Goal: Find specific page/section: Find specific page/section

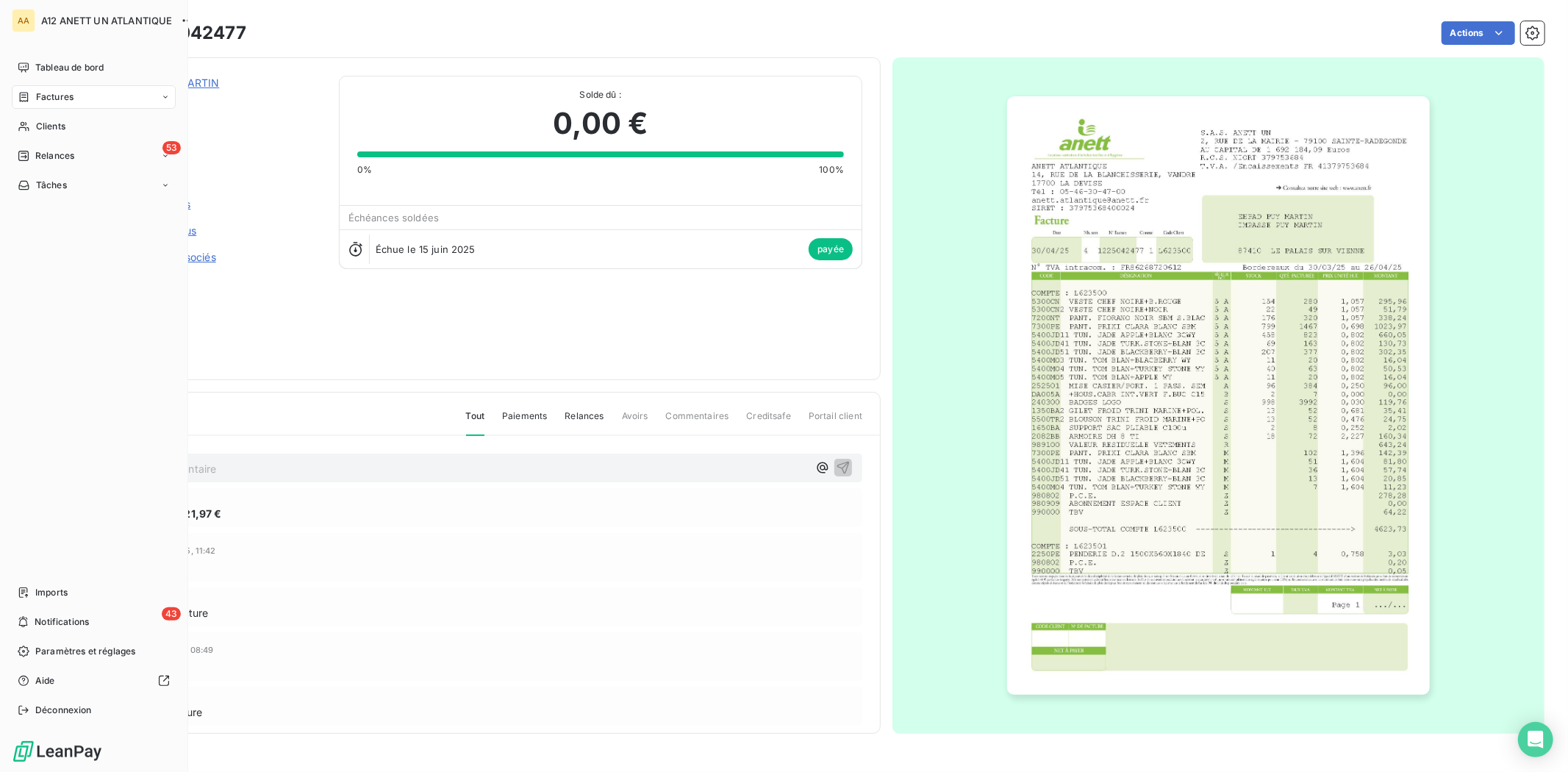
click at [41, 92] on span "Factures" at bounding box center [54, 97] width 37 height 14
click at [63, 96] on span "Factures" at bounding box center [54, 97] width 37 height 14
click at [67, 95] on span "Factures" at bounding box center [54, 97] width 37 height 14
click at [54, 94] on span "Factures" at bounding box center [54, 97] width 37 height 14
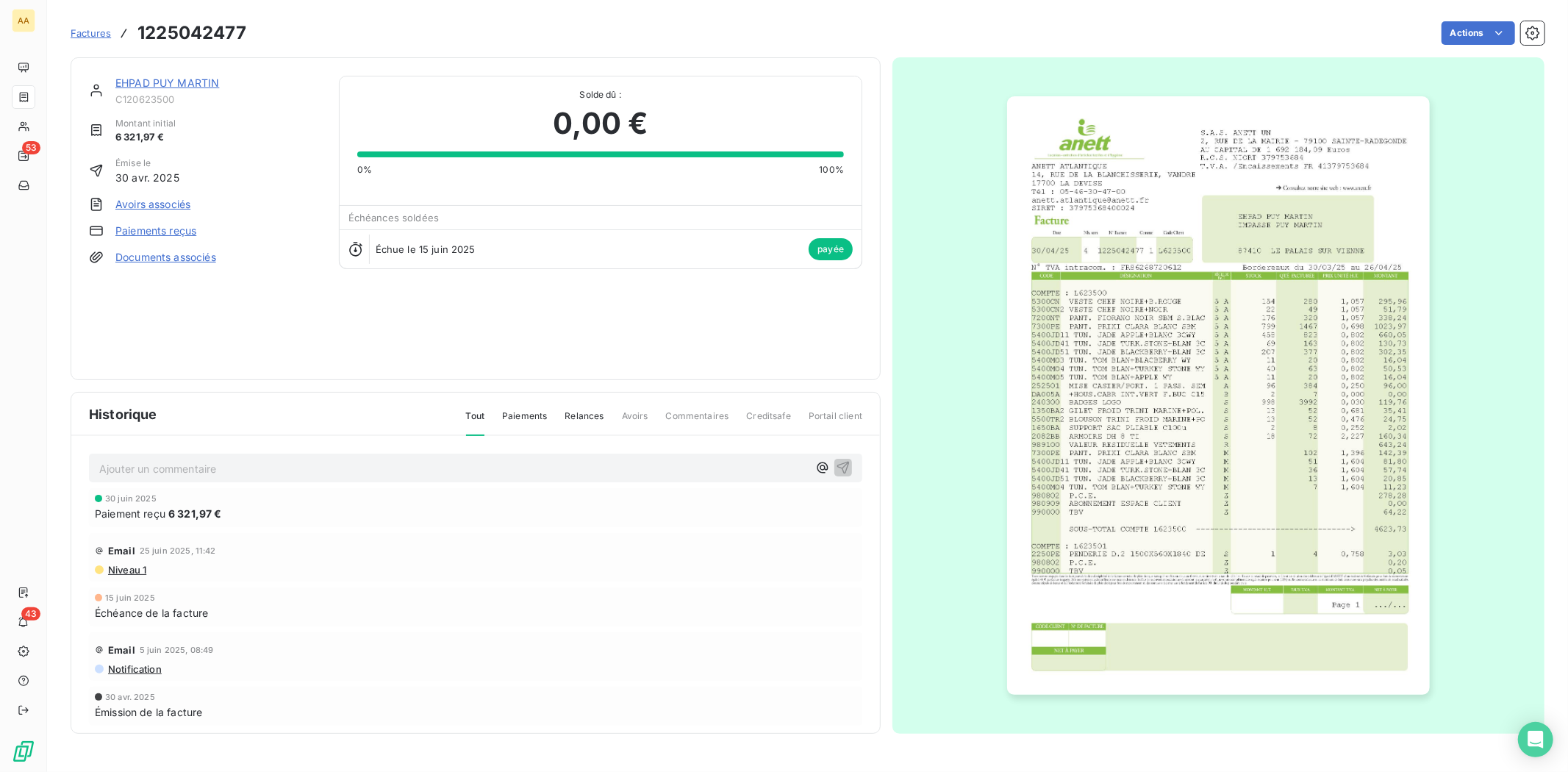
click at [774, 15] on div "Factures 1225042477 Actions" at bounding box center [807, 24] width 1473 height 48
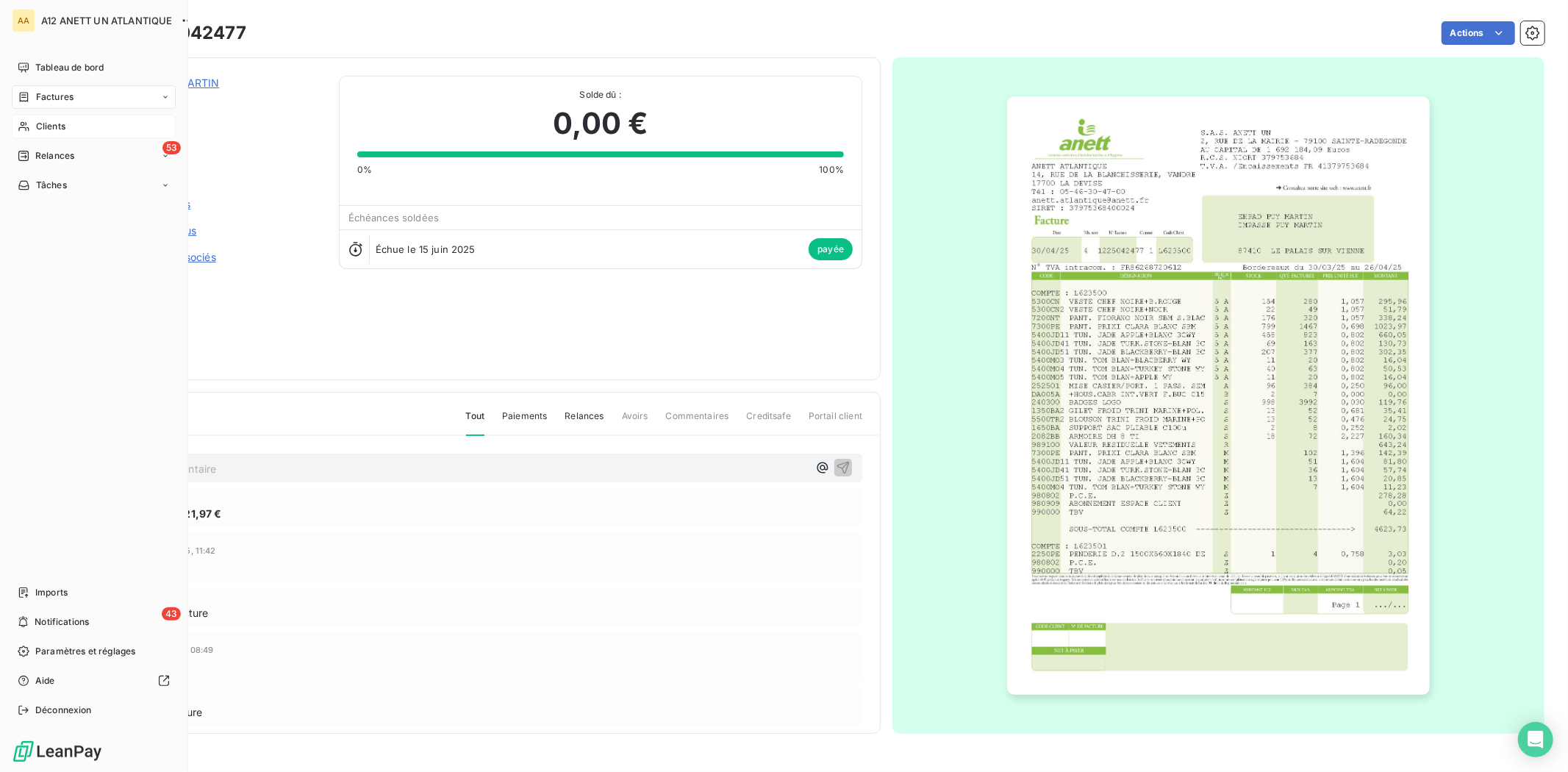
click at [42, 120] on span "Clients" at bounding box center [50, 126] width 29 height 14
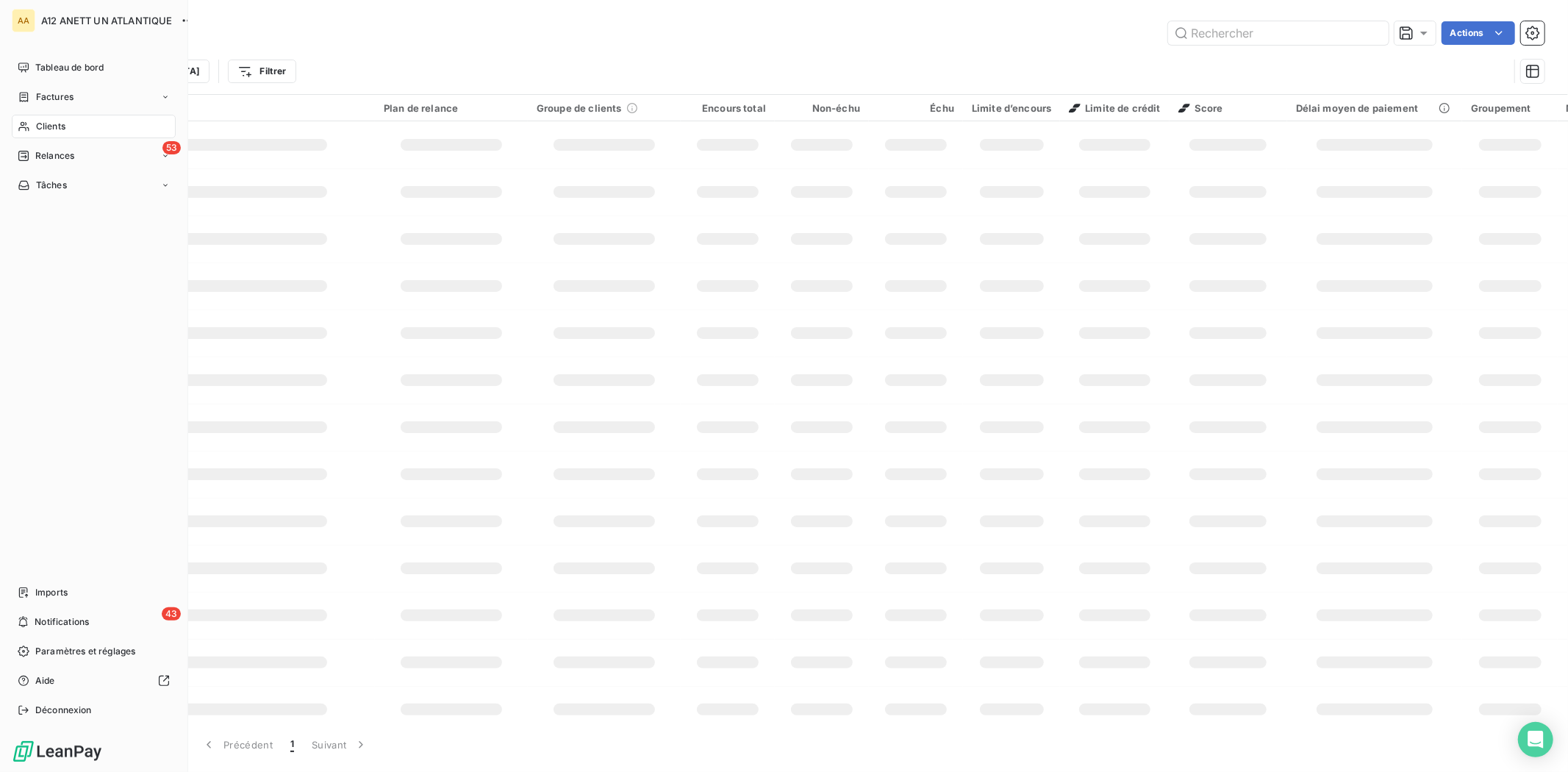
click at [60, 92] on span "Factures" at bounding box center [54, 97] width 37 height 14
click at [1262, 25] on input "text" at bounding box center [1278, 33] width 221 height 24
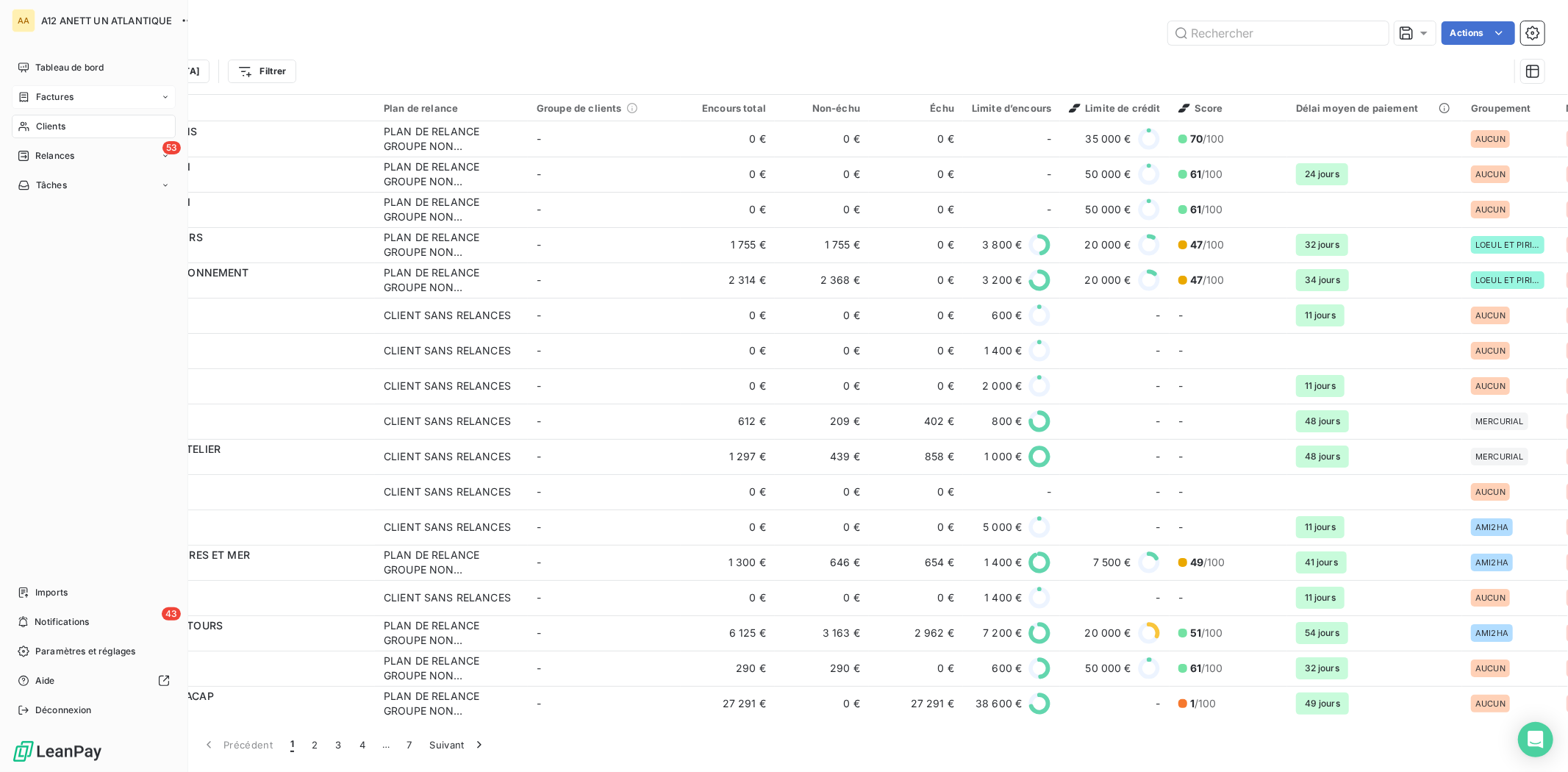
click at [68, 99] on span "Factures" at bounding box center [54, 97] width 37 height 14
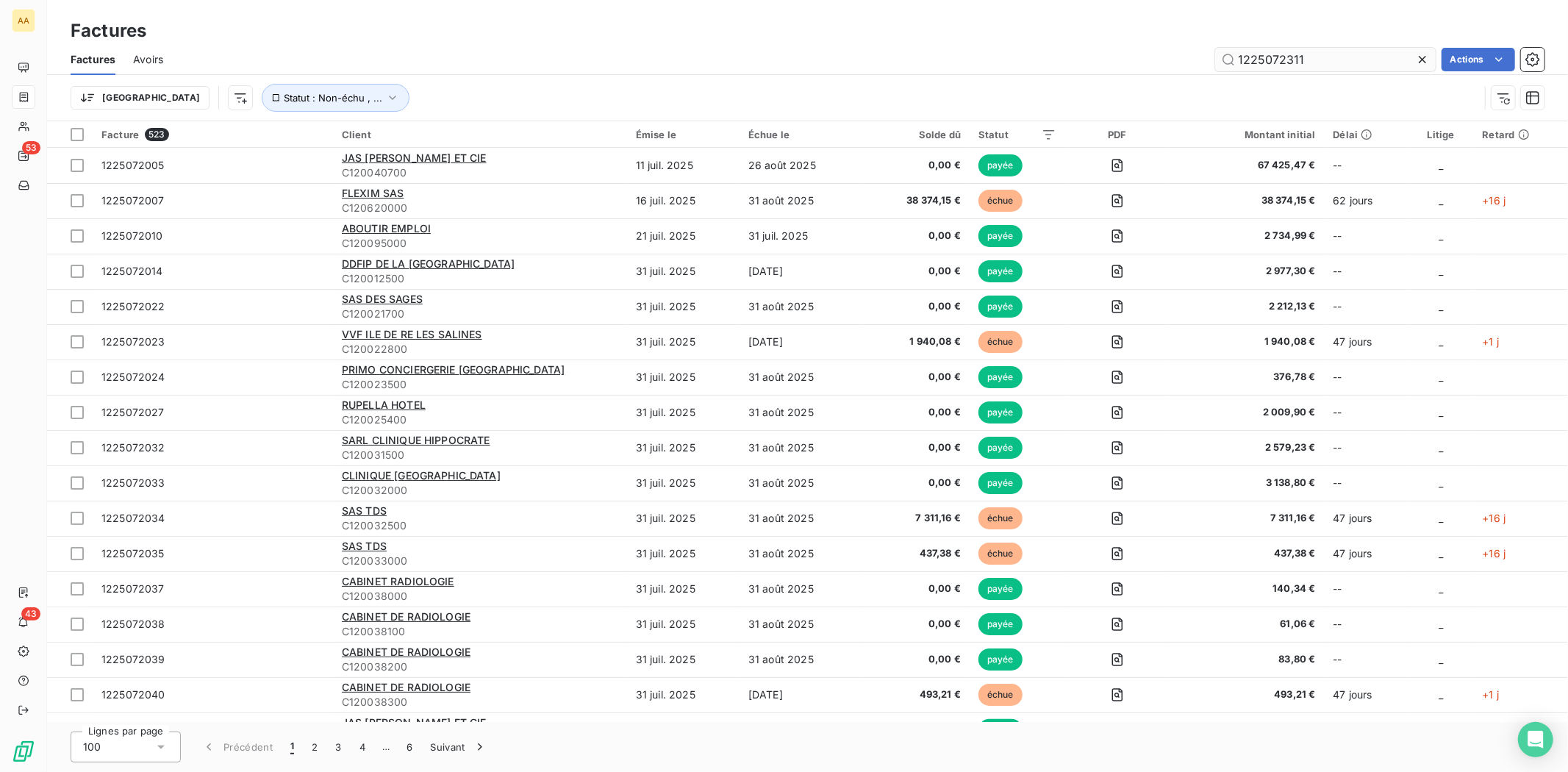
type input "1225072311"
